Goal: Communication & Community: Share content

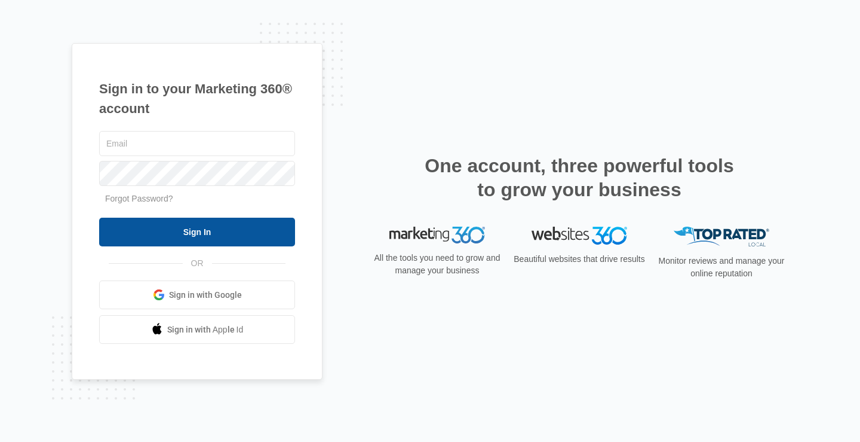
type input "[EMAIL_ADDRESS][DOMAIN_NAME]"
click at [212, 235] on input "Sign In" at bounding box center [197, 231] width 196 height 29
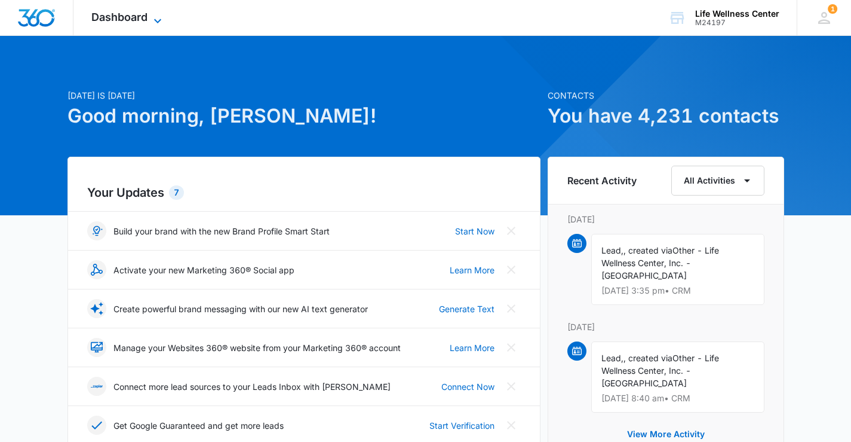
click at [163, 14] on icon at bounding box center [158, 21] width 14 height 14
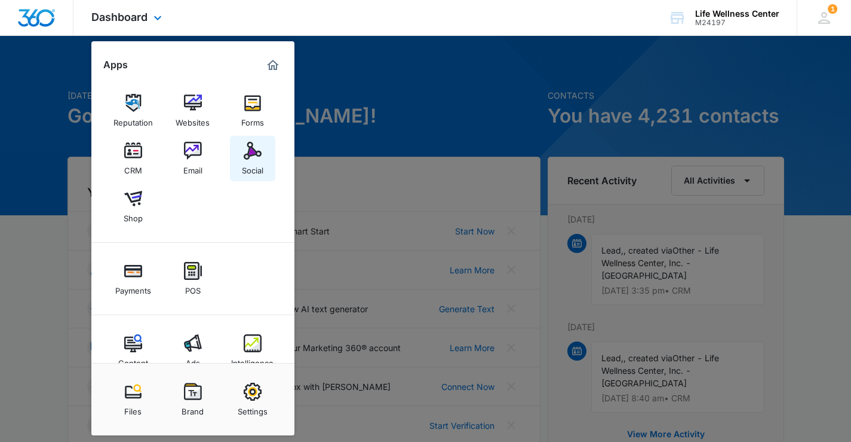
click at [261, 152] on img at bounding box center [253, 151] width 18 height 18
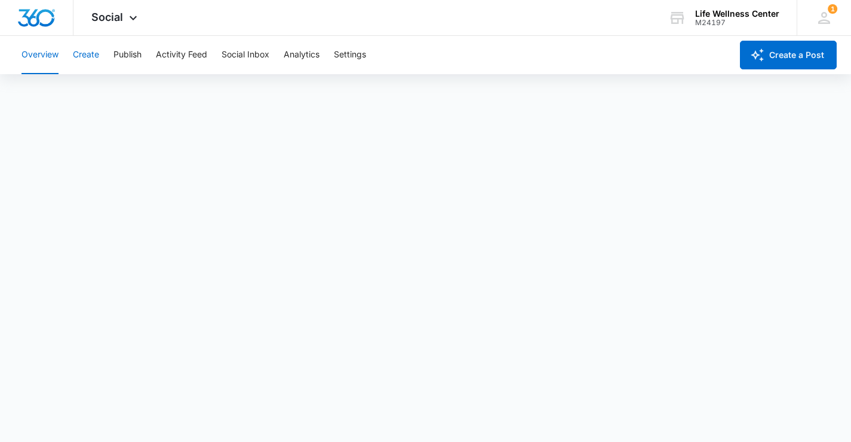
click at [90, 55] on button "Create" at bounding box center [86, 55] width 26 height 38
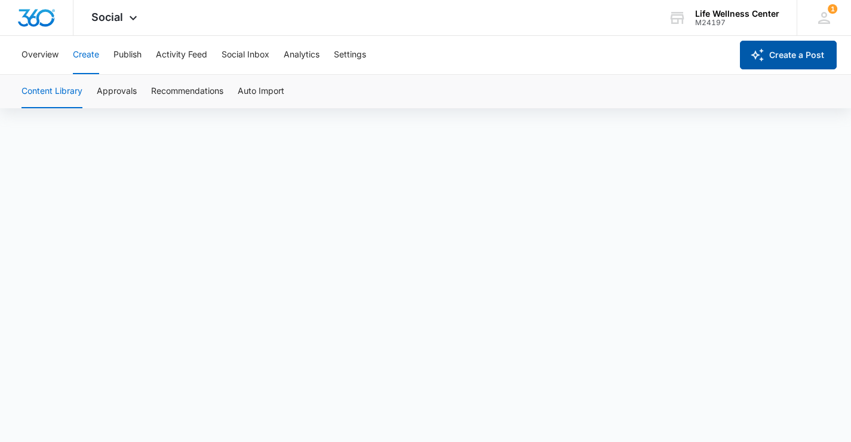
click at [793, 62] on button "Create a Post" at bounding box center [788, 55] width 97 height 29
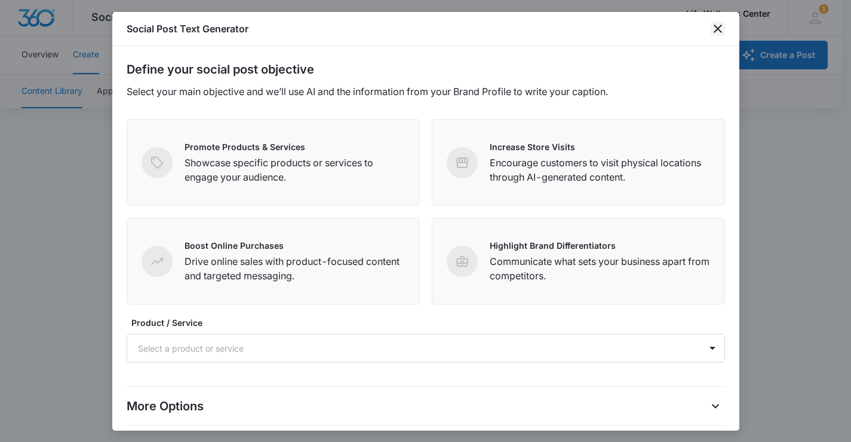
click at [721, 32] on icon "close" at bounding box center [718, 28] width 8 height 8
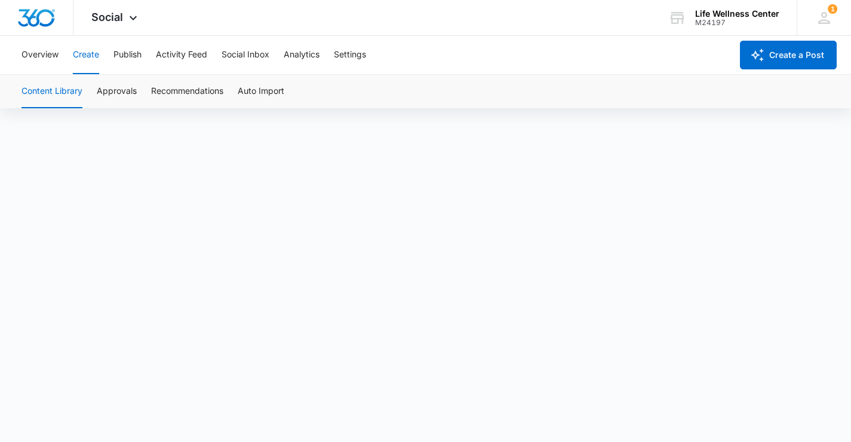
click at [88, 60] on button "Create" at bounding box center [86, 55] width 26 height 38
click at [182, 56] on button "Activity Feed" at bounding box center [181, 55] width 51 height 38
click at [93, 55] on button "Create" at bounding box center [86, 55] width 26 height 38
click at [130, 52] on button "Publish" at bounding box center [128, 55] width 28 height 38
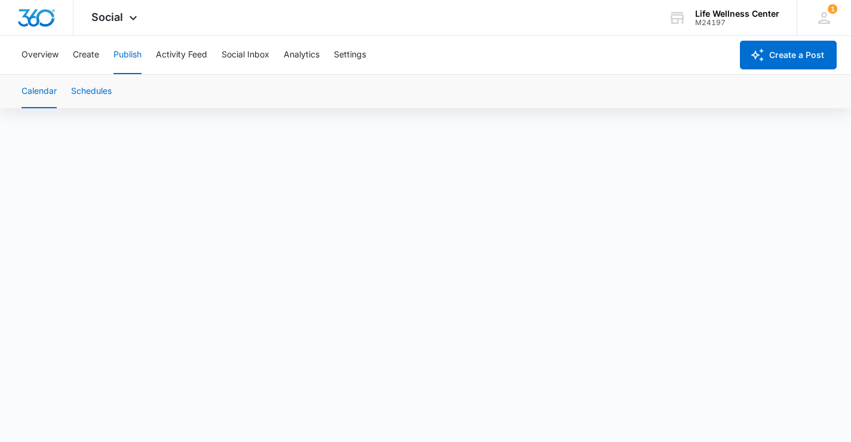
click at [105, 90] on button "Schedules" at bounding box center [91, 91] width 41 height 33
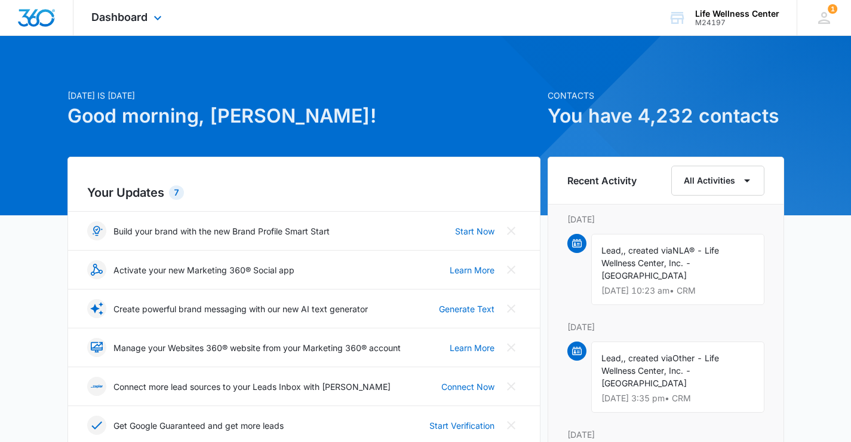
click at [166, 20] on div "Dashboard Apps Reputation Websites Forms CRM Email Social Shop Payments POS Con…" at bounding box center [127, 17] width 109 height 35
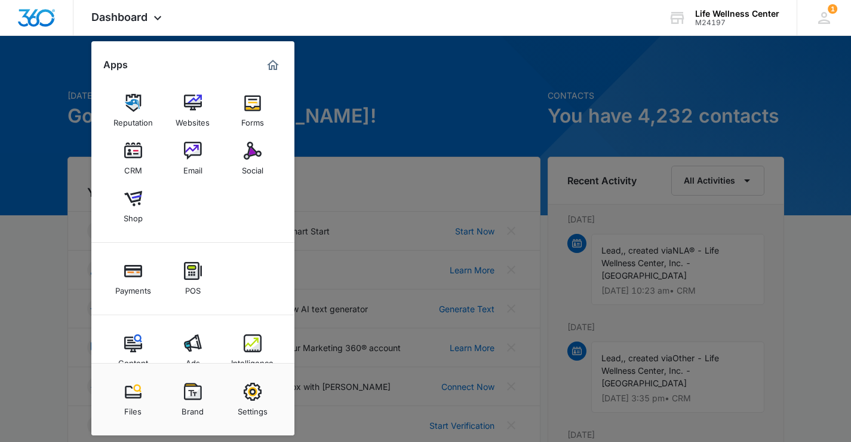
click at [250, 152] on img at bounding box center [253, 151] width 18 height 18
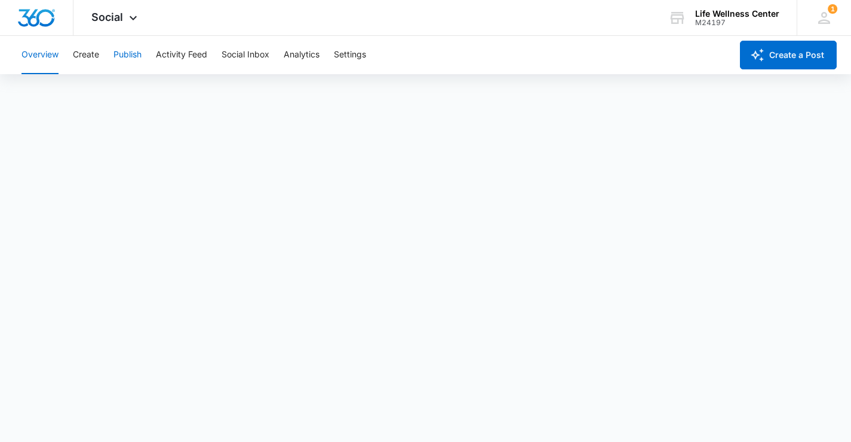
click at [124, 57] on button "Publish" at bounding box center [128, 55] width 28 height 38
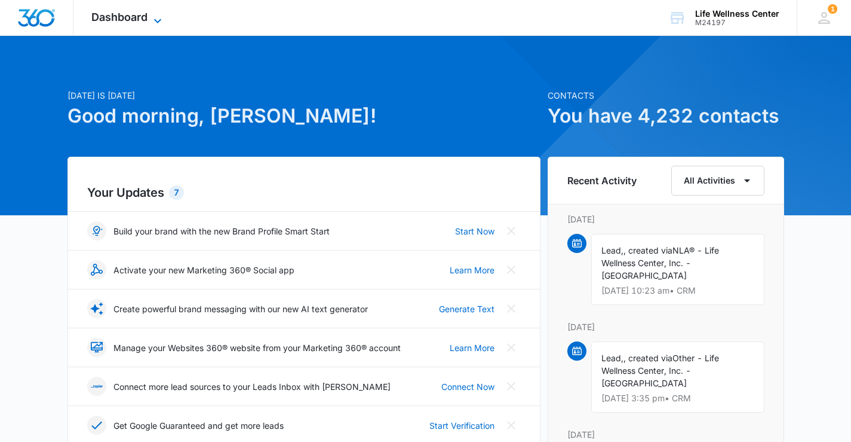
click at [161, 20] on icon at bounding box center [158, 21] width 14 height 14
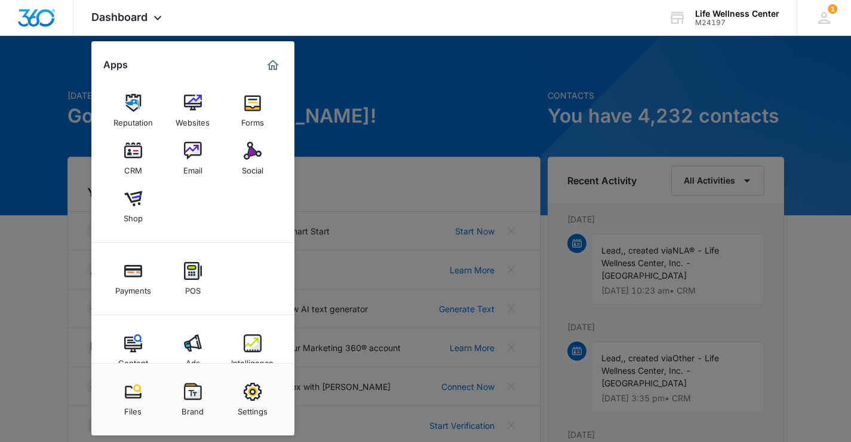
click at [259, 158] on img at bounding box center [253, 151] width 18 height 18
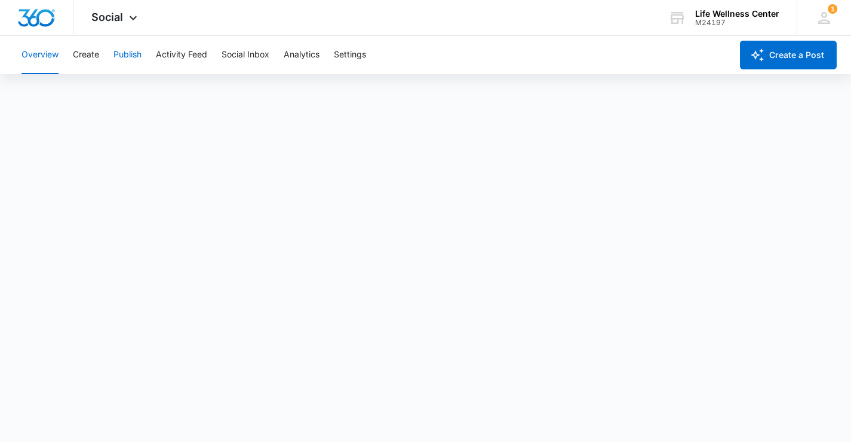
click at [119, 54] on button "Publish" at bounding box center [128, 55] width 28 height 38
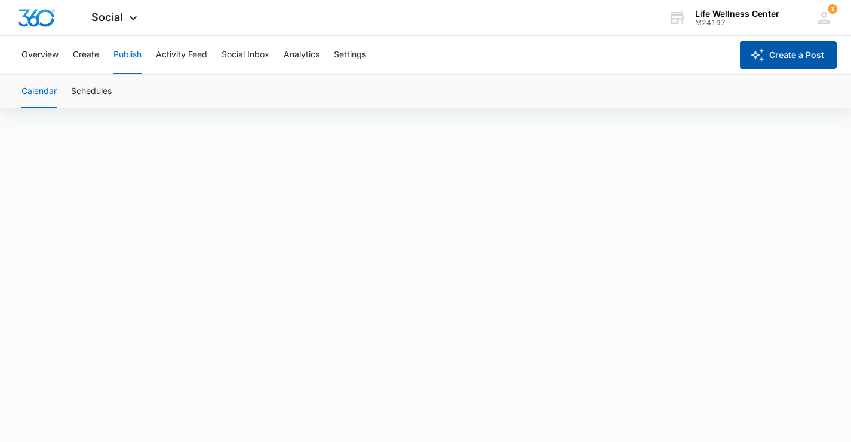
click at [786, 63] on button "Create a Post" at bounding box center [788, 55] width 97 height 29
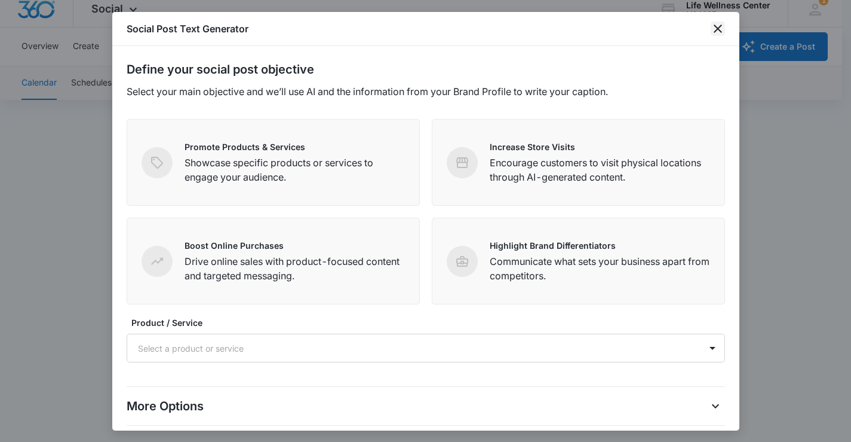
click at [724, 34] on icon "close" at bounding box center [718, 29] width 14 height 14
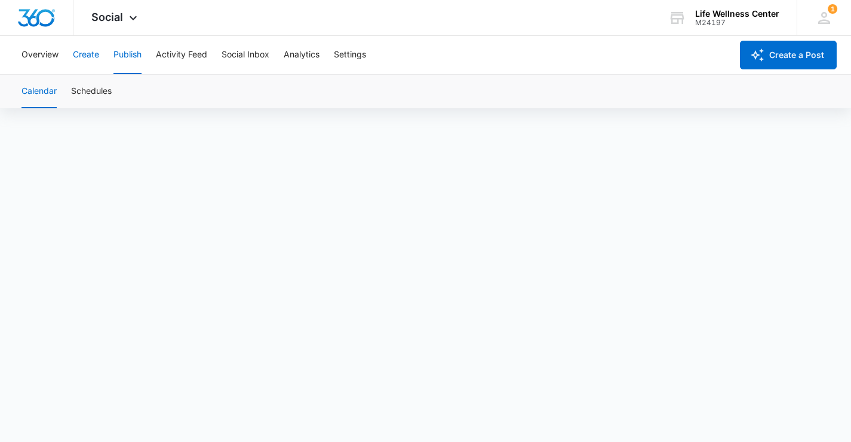
click at [90, 59] on button "Create" at bounding box center [86, 55] width 26 height 38
click at [124, 56] on button "Publish" at bounding box center [128, 55] width 28 height 38
click at [39, 90] on button "Calendar" at bounding box center [39, 91] width 35 height 33
click at [99, 54] on button "Create" at bounding box center [86, 55] width 26 height 38
